Goal: Task Accomplishment & Management: Use online tool/utility

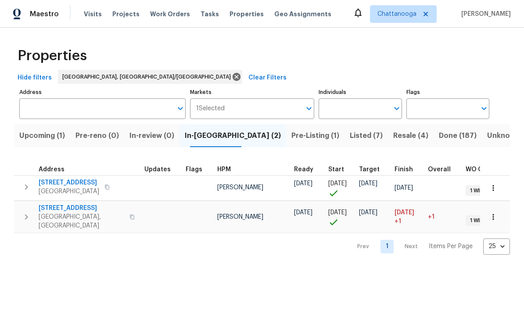
click at [350, 138] on span "Listed (7)" at bounding box center [366, 135] width 33 height 12
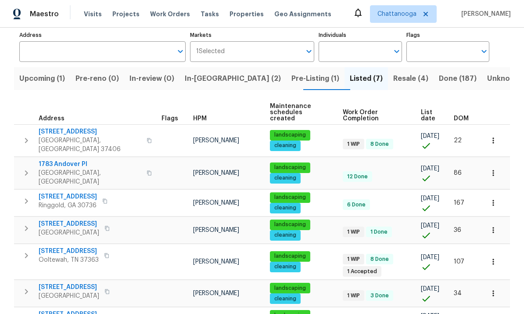
scroll to position [57, 0]
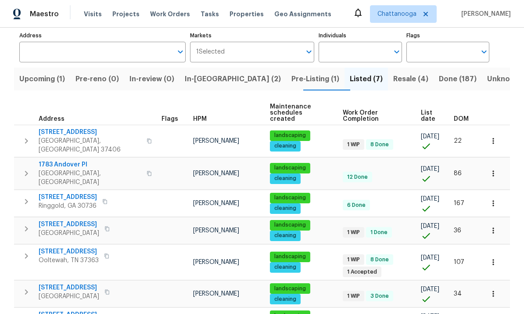
click at [80, 256] on span "Ooltewah, TN 37363" at bounding box center [69, 260] width 60 height 9
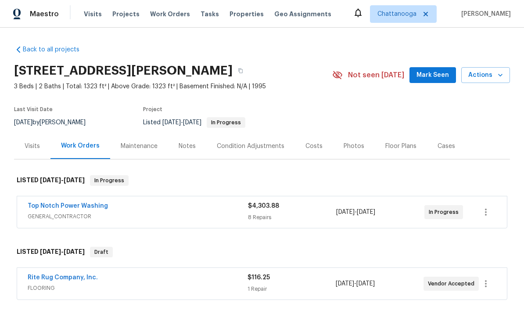
click at [244, 15] on span "Properties" at bounding box center [246, 14] width 34 height 9
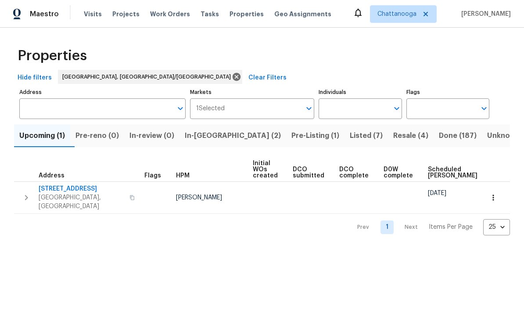
click at [220, 136] on span "In-reno (2)" at bounding box center [233, 135] width 96 height 12
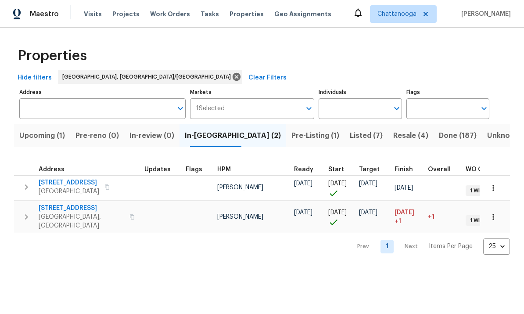
click at [102, 183] on button "button" at bounding box center [107, 187] width 11 height 12
click at [57, 185] on span "[STREET_ADDRESS]" at bounding box center [69, 182] width 61 height 9
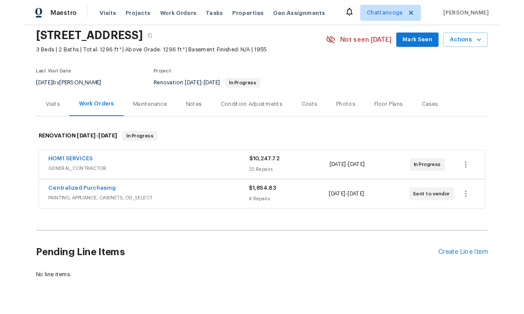
scroll to position [31, 0]
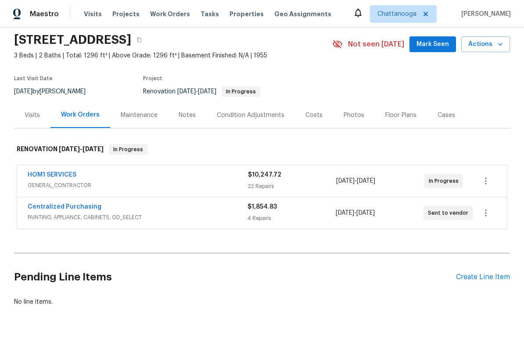
click at [480, 281] on div "Create Line Item" at bounding box center [483, 277] width 54 height 8
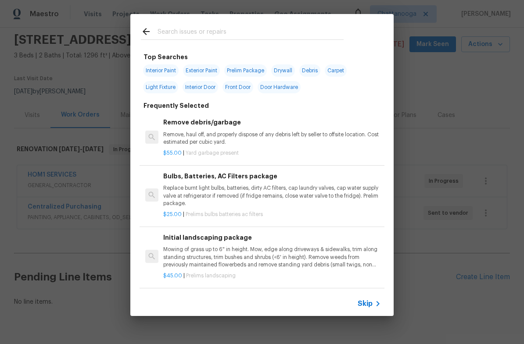
click at [251, 26] on input "text" at bounding box center [250, 32] width 186 height 13
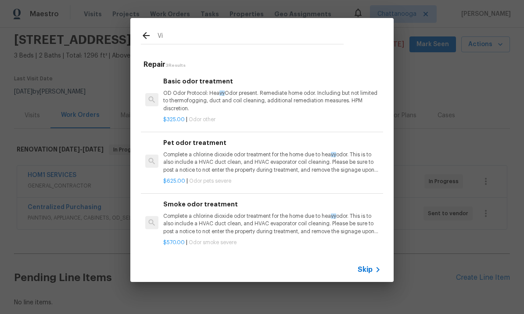
type input "Vin"
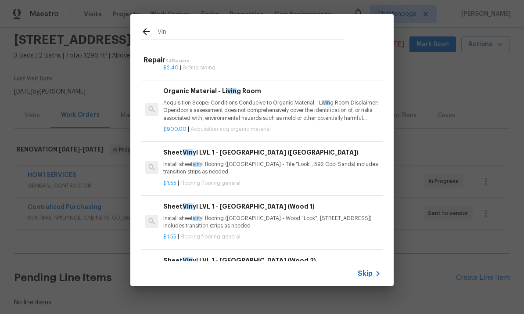
scroll to position [294, 0]
click at [287, 169] on p "Install sheet vin yl flooring (Sugar Valley - Tile "Look", 592 Cool Sands) incl…" at bounding box center [272, 167] width 218 height 15
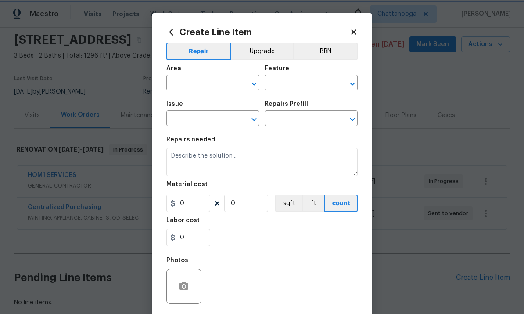
type input "Overall Flooring"
type input "Flooring General"
type input "Sheet Vinyl LVL 1 - Sugar Valley (Tile) $1.55"
type textarea "Install sheet vinyl flooring (Sugar Valley - Tile "Look", 592 Cool Sands) inclu…"
type input "1.55"
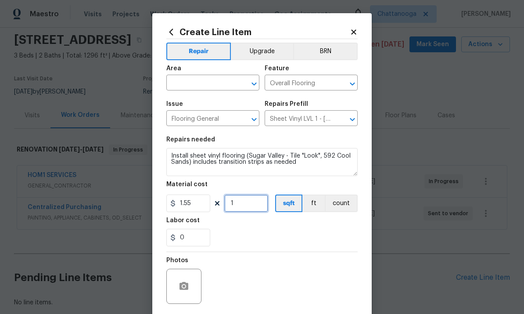
click at [248, 207] on input "1" at bounding box center [246, 203] width 44 height 18
type input "1"
click at [205, 81] on input "text" at bounding box center [200, 84] width 68 height 14
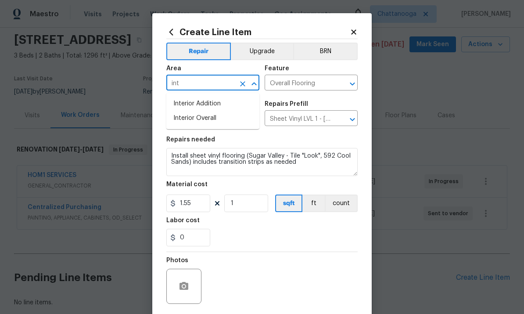
click at [217, 118] on li "Interior Overall" at bounding box center [212, 118] width 93 height 14
type input "Interior Overall"
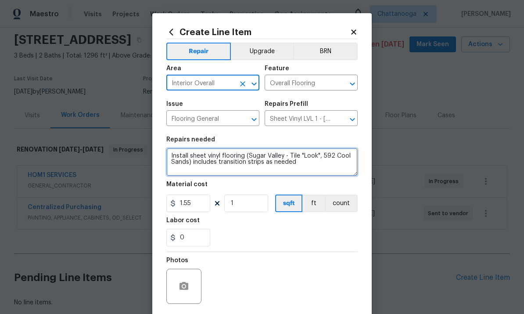
click at [248, 161] on textarea "Install sheet vinyl flooring (Sugar Valley - Tile "Look", 592 Cool Sands) inclu…" at bounding box center [261, 162] width 191 height 28
click at [247, 161] on textarea "Install sheet vinyl flooring (Sugar Valley - Tile "Look", 592 Cool Sands) inclu…" at bounding box center [261, 162] width 191 height 28
click at [271, 172] on textarea "Install sheet vinyl flooring (Sugar Valley - Tile "Look", 592 Cool Sands) inclu…" at bounding box center [261, 162] width 191 height 28
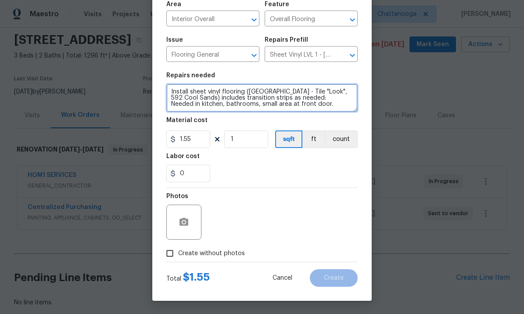
scroll to position [66, 0]
type textarea "Install sheet vinyl flooring (Sugar Valley - Tile "Look", 592 Cool Sands) inclu…"
click at [214, 250] on span "Create without photos" at bounding box center [211, 253] width 67 height 9
click at [178, 250] on input "Create without photos" at bounding box center [169, 253] width 17 height 17
checkbox input "true"
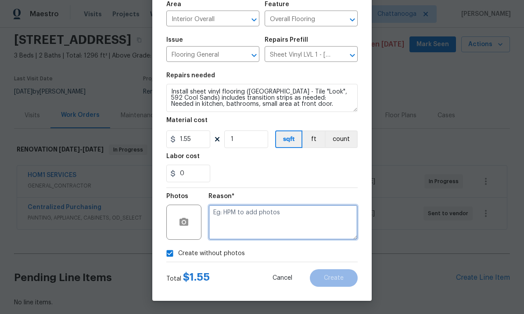
click at [267, 226] on textarea at bounding box center [282, 221] width 149 height 35
type textarea "."
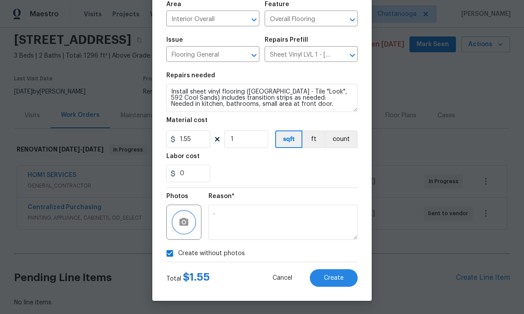
click at [180, 217] on icon "button" at bounding box center [184, 222] width 11 height 11
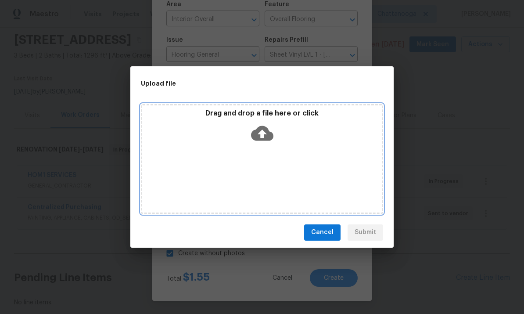
click at [269, 134] on icon at bounding box center [262, 132] width 22 height 15
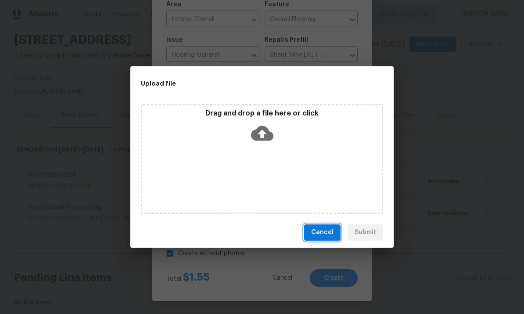
click at [329, 229] on span "Cancel" at bounding box center [322, 232] width 22 height 11
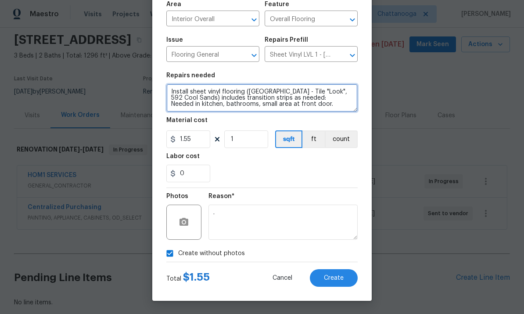
click at [226, 106] on textarea "Install sheet vinyl flooring (Sugar Valley - Tile "Look", 592 Cool Sands) inclu…" at bounding box center [261, 98] width 191 height 28
click at [264, 110] on textarea "Install sheet vinyl flooring (Sugar Valley - Tile "Look", 592 Cool Sands) inclu…" at bounding box center [261, 98] width 191 height 28
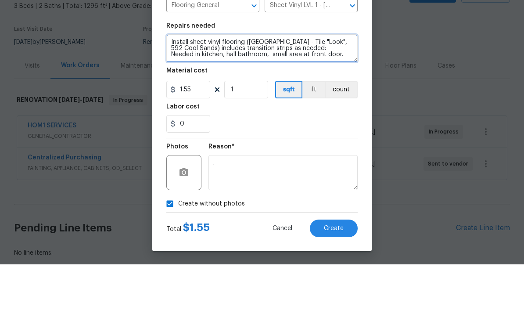
scroll to position [33, 0]
type textarea "Install sheet vinyl flooring ([GEOGRAPHIC_DATA] - Tile "Look", 592 Cool Sands) …"
click at [329, 275] on span "Create" at bounding box center [334, 278] width 20 height 7
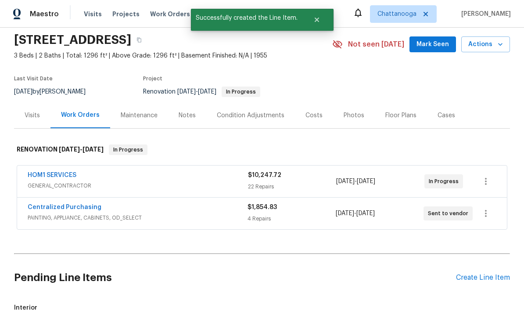
click at [482, 273] on div "Create Line Item" at bounding box center [483, 277] width 54 height 8
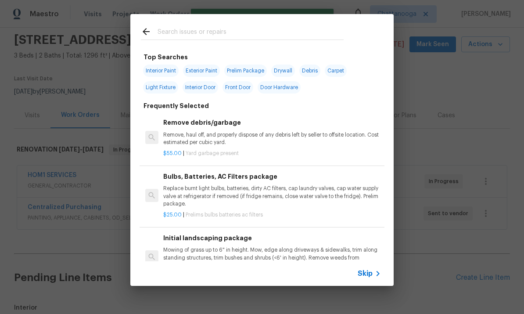
click at [178, 27] on input "text" at bounding box center [250, 32] width 186 height 13
type input "Carpet"
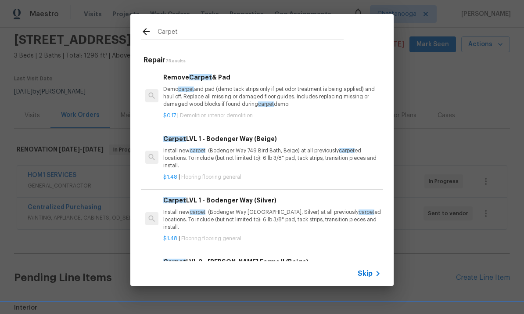
click at [279, 152] on p "Install new carpet . (Bodenger Way 749 Bird Bath, Beige) at all previously carp…" at bounding box center [272, 158] width 218 height 22
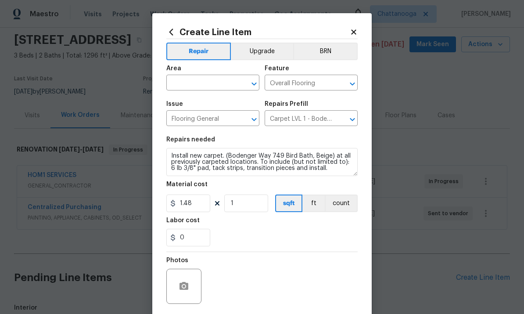
click at [178, 78] on input "text" at bounding box center [200, 84] width 68 height 14
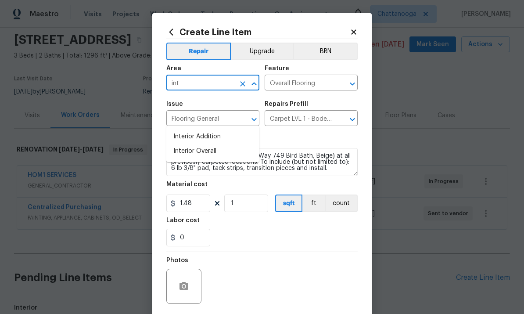
click at [181, 144] on li "Interior Overall" at bounding box center [212, 151] width 93 height 14
type input "Interior Overall"
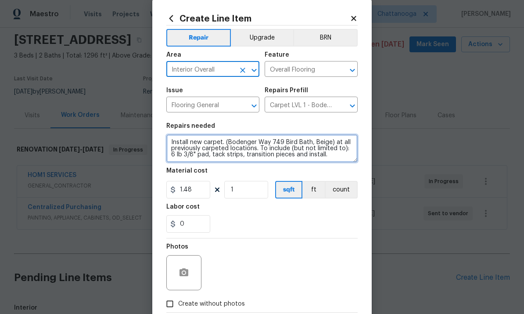
click at [318, 162] on textarea "Install new carpet. (Bodenger Way 749 Bird Bath, Beige) at all previously carpe…" at bounding box center [261, 148] width 191 height 28
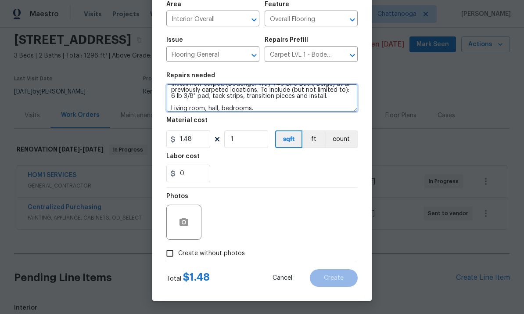
scroll to position [66, 0]
type textarea "Install new carpet. (Bodenger Way 749 Bird Bath, Beige) at all previously carpe…"
click at [325, 172] on div "0" at bounding box center [261, 174] width 191 height 18
click at [229, 252] on span "Create without photos" at bounding box center [211, 253] width 67 height 9
click at [178, 252] on input "Create without photos" at bounding box center [169, 253] width 17 height 17
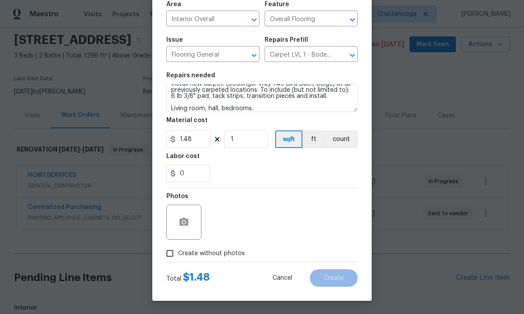
checkbox input "true"
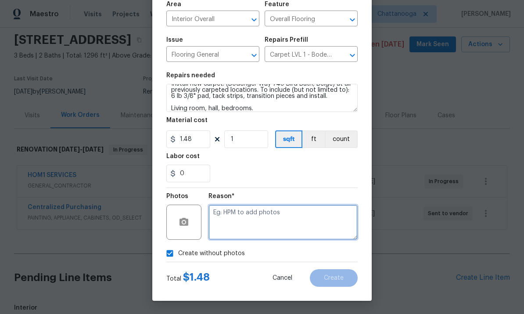
click at [260, 226] on textarea at bounding box center [282, 221] width 149 height 35
type textarea "."
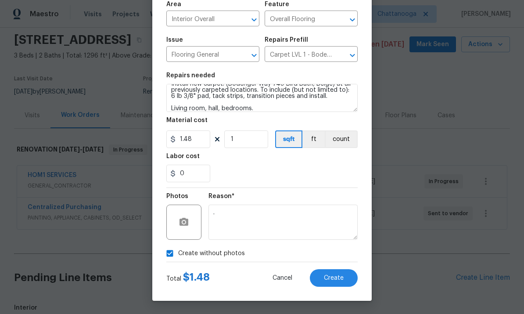
click at [330, 183] on section "Repairs needed Install new carpet. (Bodenger Way 749 Bird Bath, Beige) at all p…" at bounding box center [261, 127] width 191 height 120
click at [349, 275] on button "Create" at bounding box center [334, 278] width 48 height 18
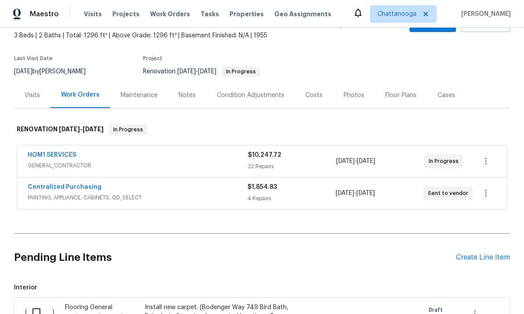
scroll to position [58, 0]
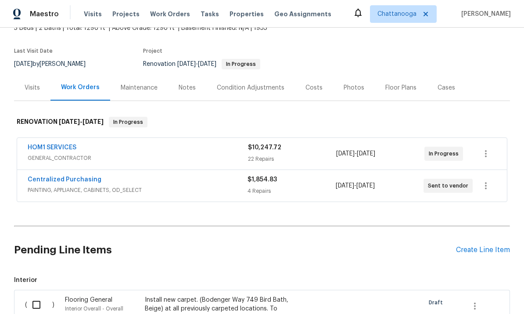
click at [42, 295] on input "checkbox" at bounding box center [39, 304] width 25 height 18
checkbox input "true"
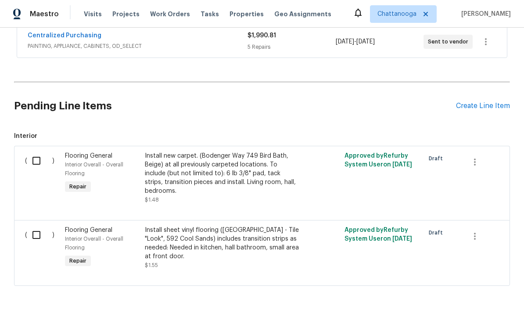
scroll to position [202, 0]
click at [38, 160] on input "checkbox" at bounding box center [39, 161] width 25 height 18
checkbox input "true"
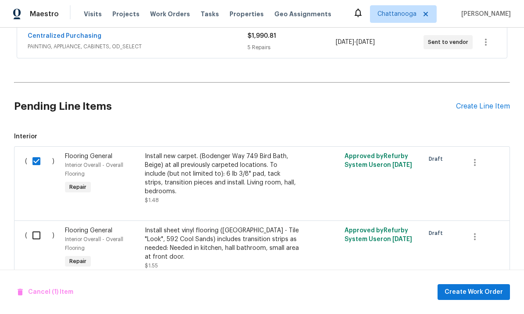
click at [38, 239] on input "checkbox" at bounding box center [39, 235] width 25 height 18
checkbox input "true"
click at [481, 291] on span "Create Work Order" at bounding box center [473, 291] width 58 height 11
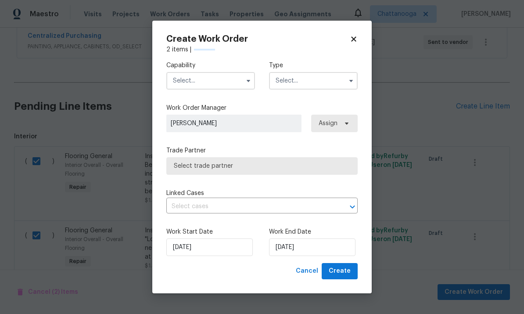
checkbox input "false"
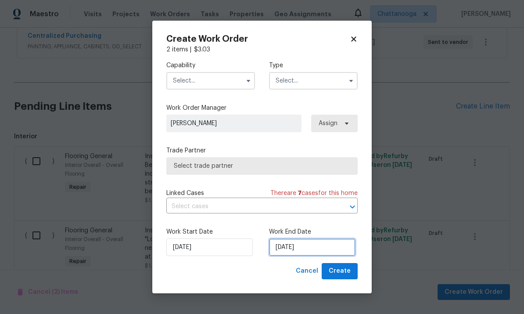
click at [317, 245] on input "[DATE]" at bounding box center [312, 247] width 86 height 18
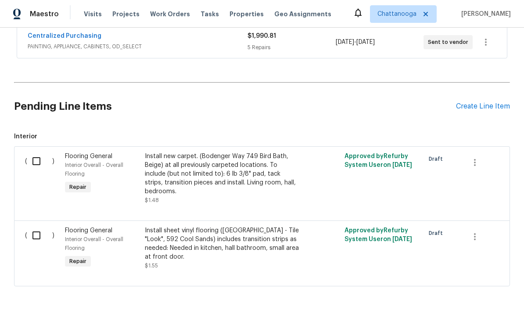
click at [34, 163] on input "checkbox" at bounding box center [39, 161] width 25 height 18
checkbox input "true"
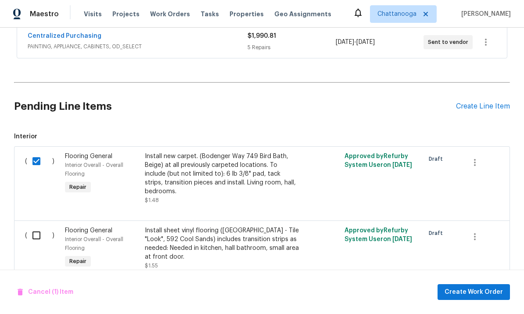
click at [33, 235] on input "checkbox" at bounding box center [39, 235] width 25 height 18
checkbox input "true"
click at [478, 290] on span "Create Work Order" at bounding box center [473, 291] width 58 height 11
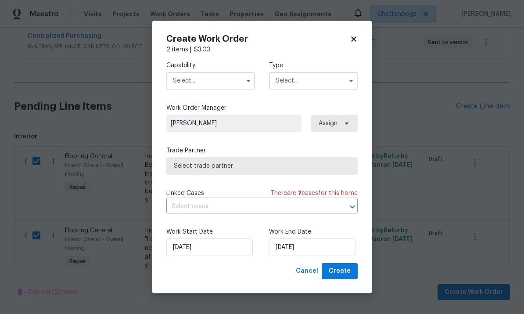
click at [211, 80] on input "text" at bounding box center [210, 81] width 89 height 18
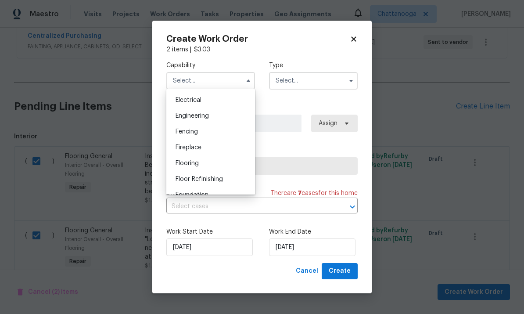
scroll to position [282, 0]
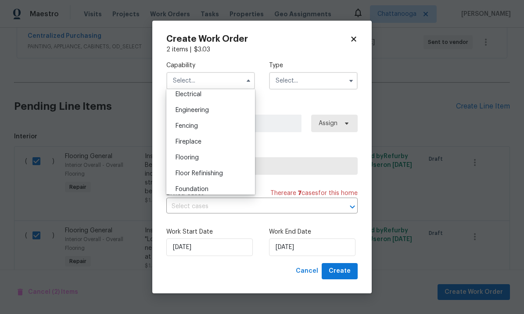
click at [209, 161] on div "Flooring" at bounding box center [210, 158] width 84 height 16
type input "Flooring"
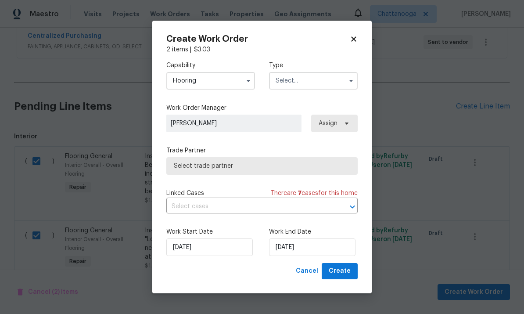
click at [307, 79] on input "text" at bounding box center [313, 81] width 89 height 18
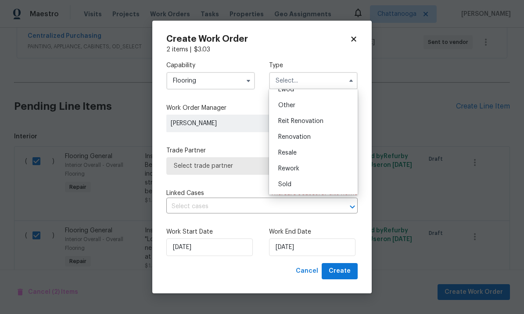
scroll to position [104, 0]
click at [307, 135] on span "Renovation" at bounding box center [294, 137] width 32 height 6
type input "Renovation"
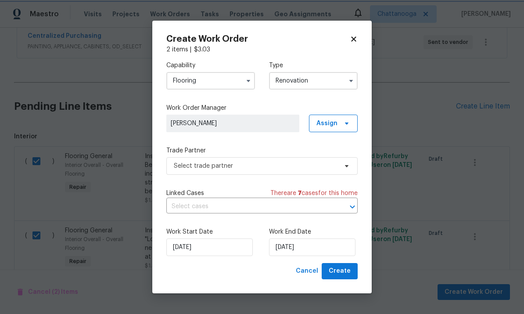
scroll to position [0, 0]
click at [303, 170] on span "Select trade partner" at bounding box center [261, 166] width 191 height 18
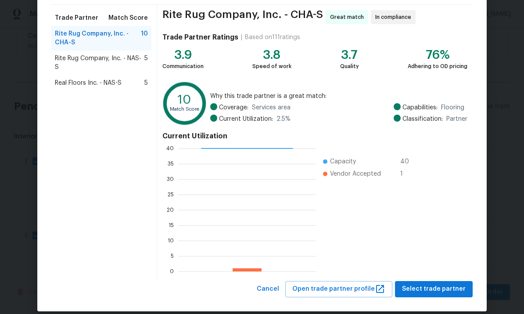
scroll to position [69, 0]
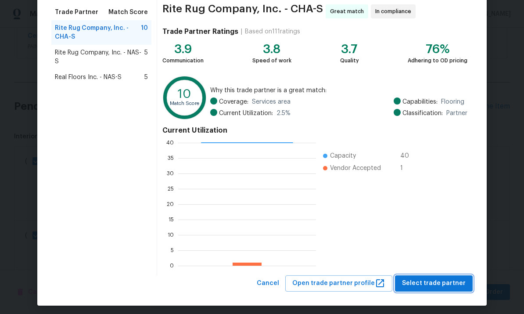
click at [446, 282] on span "Select trade partner" at bounding box center [434, 283] width 64 height 11
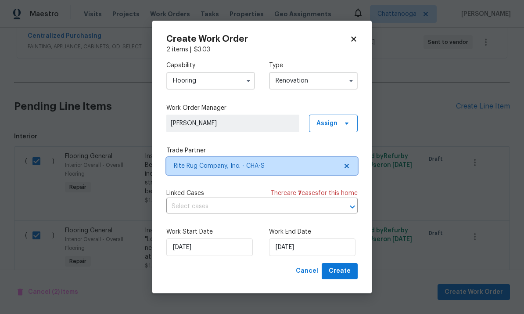
scroll to position [0, 0]
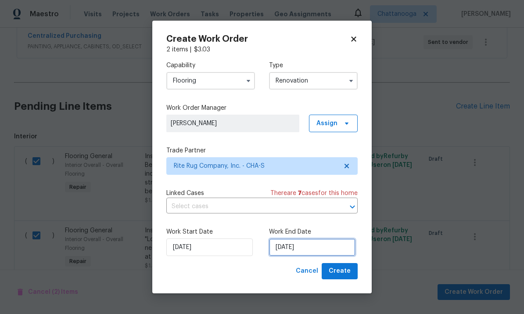
click at [320, 247] on input "[DATE]" at bounding box center [312, 247] width 86 height 18
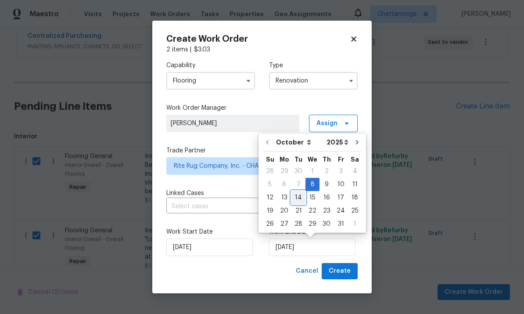
click at [303, 199] on div "14" at bounding box center [298, 197] width 14 height 12
type input "[DATE]"
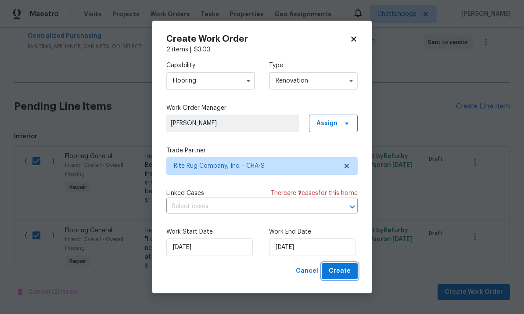
click at [347, 269] on span "Create" at bounding box center [340, 270] width 22 height 11
checkbox input "false"
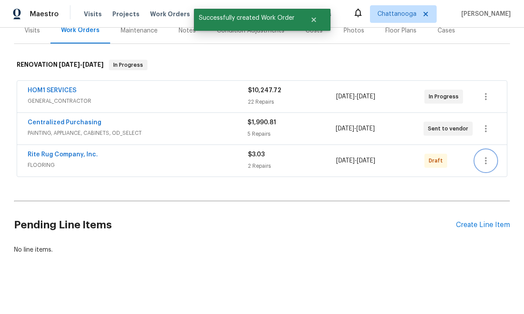
click at [482, 150] on button "button" at bounding box center [485, 160] width 21 height 21
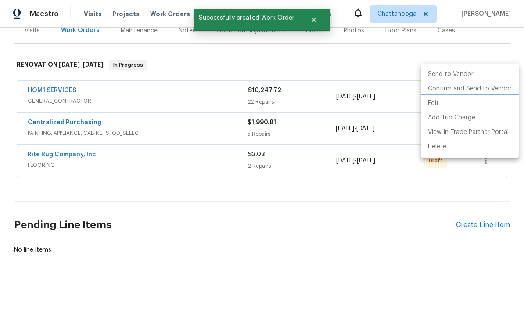
click at [481, 97] on li "Edit" at bounding box center [470, 103] width 98 height 14
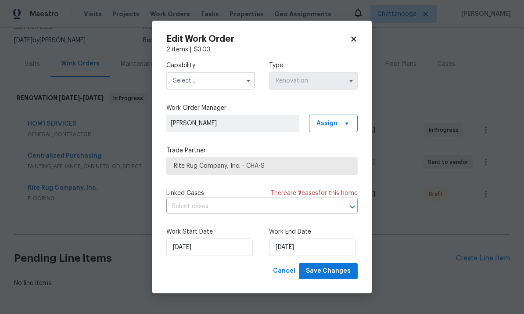
click at [354, 29] on div "Edit Work Order 2 items | $ 3.03 Capability Type Renovation Work Order Manager …" at bounding box center [261, 157] width 219 height 272
click at [352, 42] on icon at bounding box center [354, 39] width 8 height 8
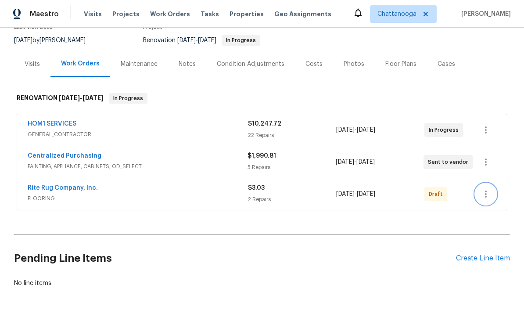
click at [486, 192] on icon "button" at bounding box center [486, 193] width 2 height 7
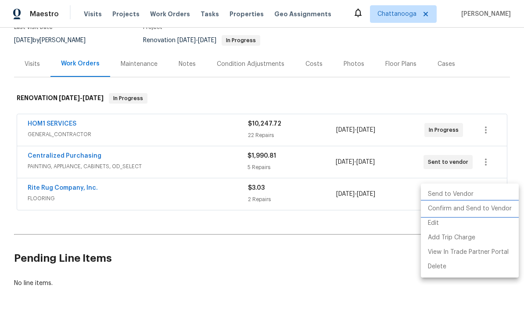
click at [463, 204] on li "Confirm and Send to Vendor" at bounding box center [470, 208] width 98 height 14
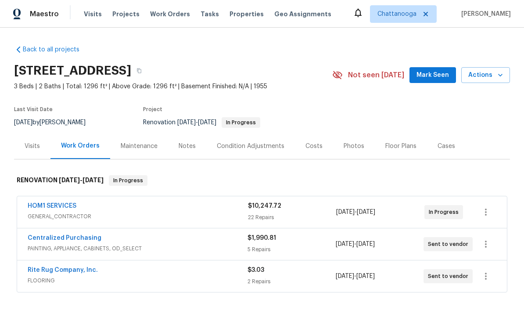
click at [101, 271] on div "Rite Rug Company, Inc." at bounding box center [138, 270] width 220 height 11
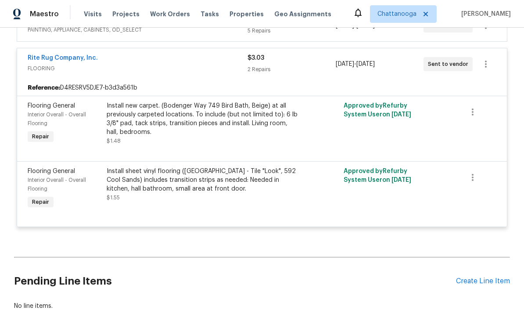
scroll to position [217, 0]
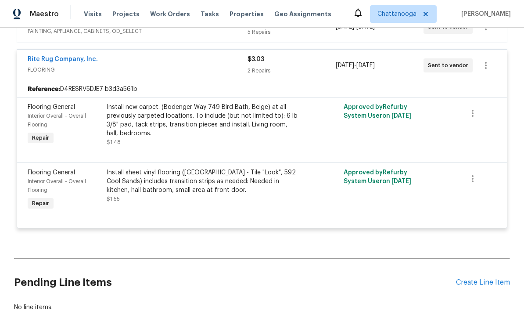
click at [112, 63] on div "Rite Rug Company, Inc." at bounding box center [138, 60] width 220 height 11
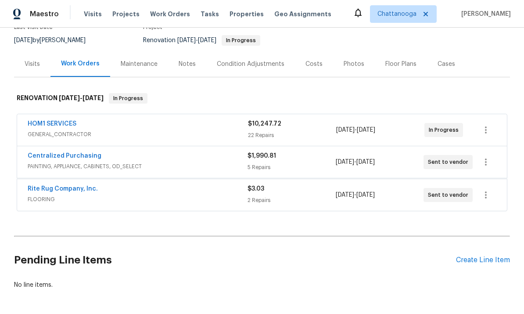
scroll to position [82, 0]
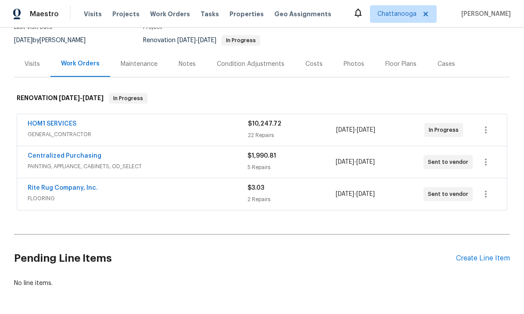
click at [52, 186] on link "Rite Rug Company, Inc." at bounding box center [63, 188] width 70 height 6
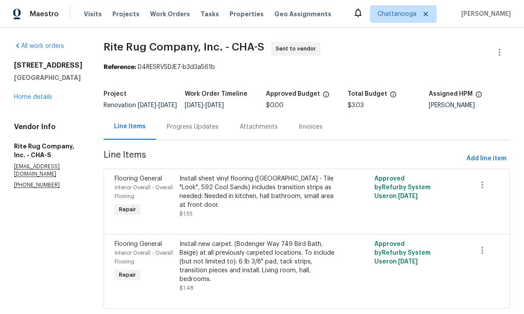
click at [218, 130] on div "Progress Updates" at bounding box center [193, 126] width 52 height 9
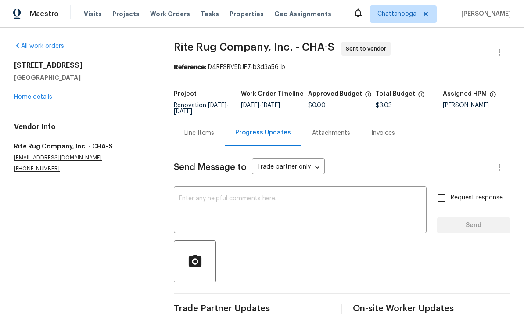
click at [254, 217] on textarea at bounding box center [300, 210] width 242 height 31
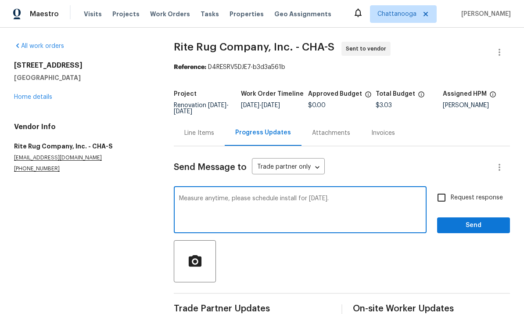
type textarea "Measure anytime, please schedule install for [DATE]."
click at [445, 200] on input "Request response" at bounding box center [441, 197] width 18 height 18
checkbox input "true"
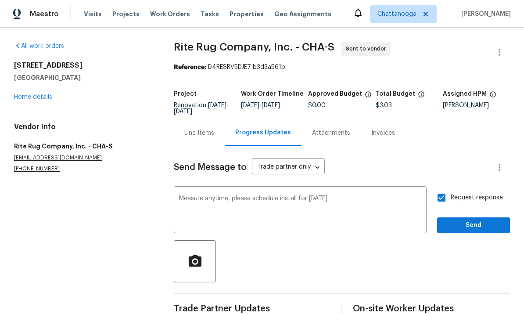
click at [387, 204] on textarea "Measure anytime, please schedule install for [DATE]." at bounding box center [300, 210] width 242 height 31
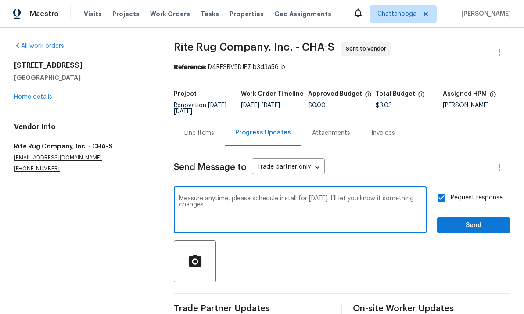
type textarea "Measure anytime, please schedule install for [DATE]. I’ll let you know if somet…"
click at [464, 224] on span "Send" at bounding box center [473, 225] width 59 height 11
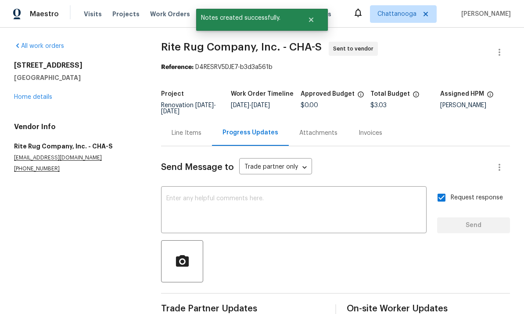
click at [20, 91] on div "[STREET_ADDRESS] Home details" at bounding box center [77, 81] width 126 height 40
click at [23, 98] on link "Home details" at bounding box center [33, 97] width 38 height 6
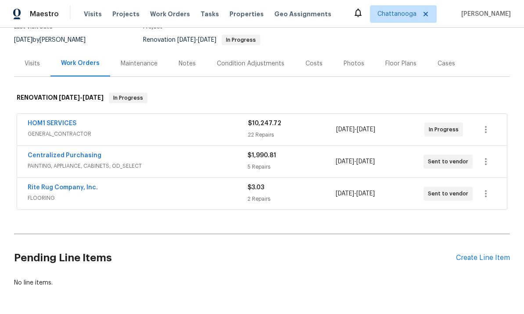
scroll to position [82, 0]
click at [484, 259] on div "Create Line Item" at bounding box center [483, 258] width 54 height 8
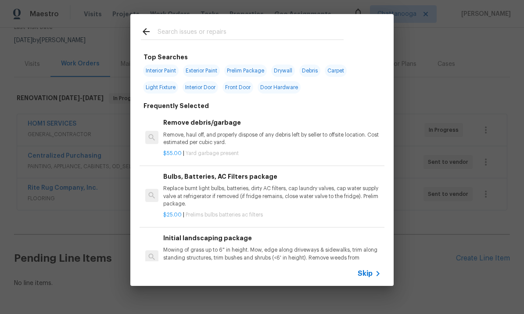
click at [164, 38] on input "text" at bounding box center [250, 32] width 186 height 13
type input "Clean"
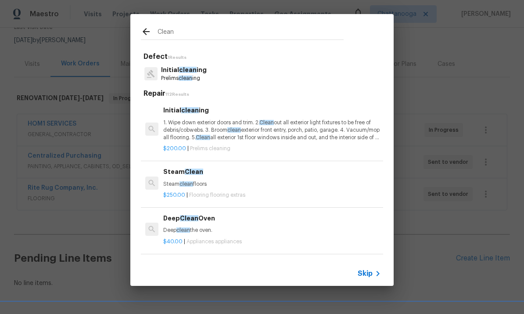
click at [310, 135] on p "1. Wipe down exterior doors and trim. 2. Clean out all exterior light fixtures …" at bounding box center [272, 130] width 218 height 22
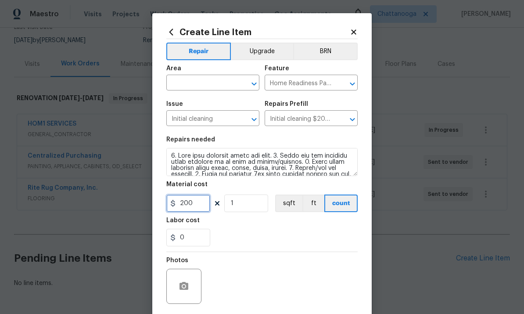
click at [189, 206] on input "200" at bounding box center [188, 203] width 44 height 18
type input "250"
click at [323, 238] on div "0" at bounding box center [261, 238] width 191 height 18
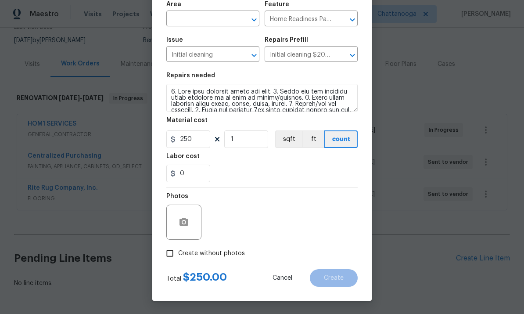
scroll to position [66, 0]
click at [217, 261] on label "Create without photos" at bounding box center [202, 253] width 83 height 17
click at [178, 261] on input "Create without photos" at bounding box center [169, 253] width 17 height 17
checkbox input "true"
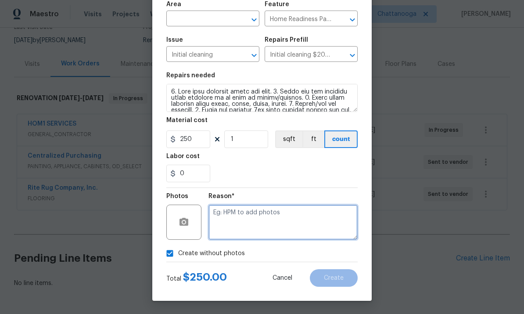
click at [268, 226] on textarea at bounding box center [282, 221] width 149 height 35
type textarea "."
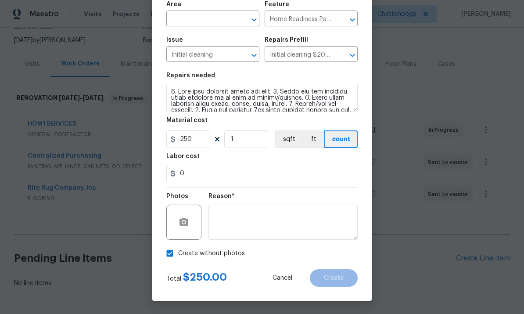
click at [318, 174] on div "0" at bounding box center [261, 174] width 191 height 18
click at [193, 5] on div "Area" at bounding box center [212, 6] width 93 height 11
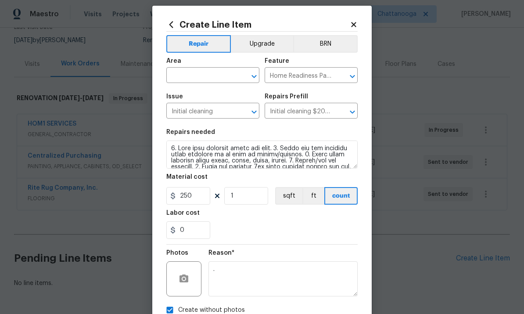
scroll to position [5, 0]
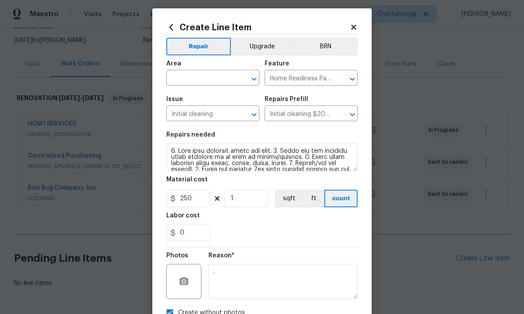
click at [194, 79] on input "text" at bounding box center [200, 79] width 68 height 14
type input "c"
click at [214, 118] on li "Interior Overall" at bounding box center [212, 113] width 93 height 14
type input "Interior Overall"
click at [337, 227] on div "0" at bounding box center [261, 233] width 191 height 18
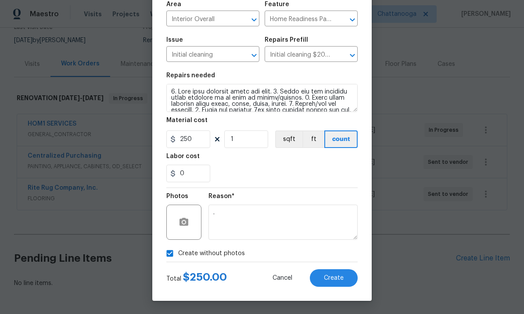
scroll to position [66, 0]
click at [338, 279] on span "Create" at bounding box center [334, 278] width 20 height 7
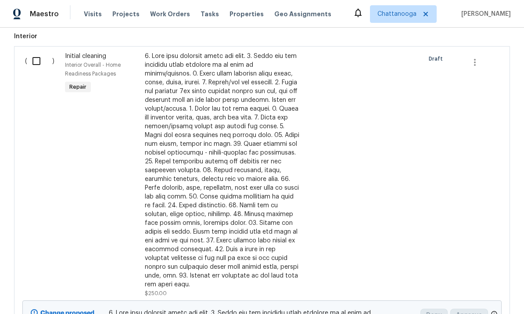
scroll to position [317, 0]
